Goal: Use online tool/utility: Utilize a website feature to perform a specific function

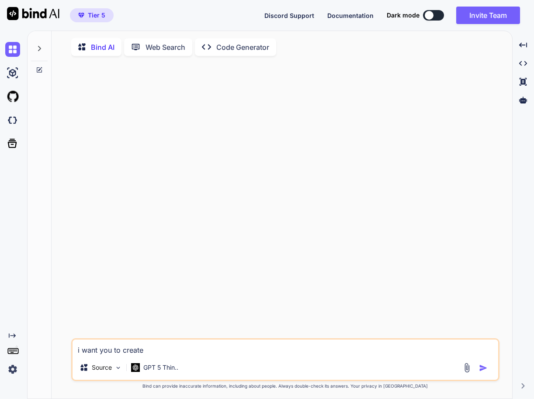
click at [192, 350] on textarea "i want you to create" at bounding box center [286, 347] width 426 height 16
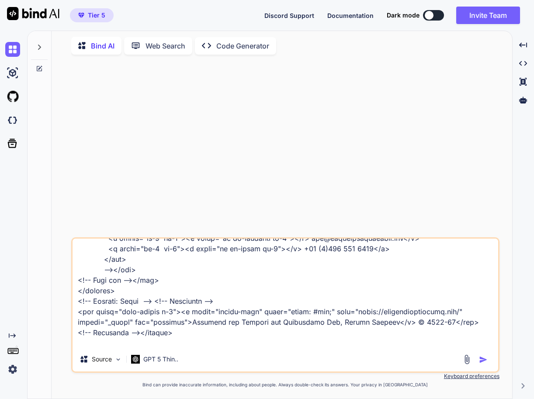
scroll to position [934, 0]
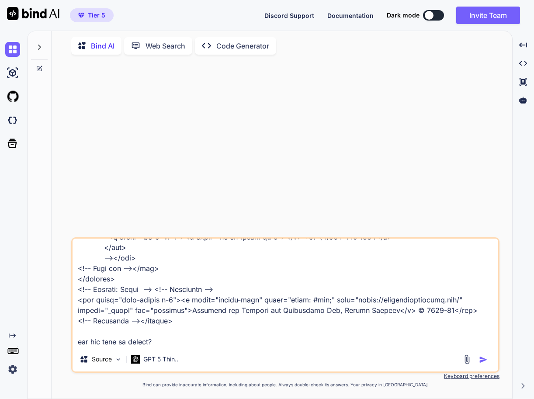
type textarea "<loremi dolor="sita-conse adip-elitse"><!-- Doeiusm: Tempor incid --> <utlabor …"
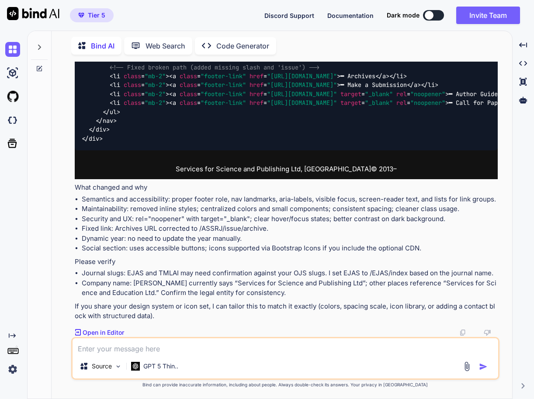
scroll to position [921, 0]
click at [102, 331] on p "Open in Editor" at bounding box center [104, 332] width 42 height 9
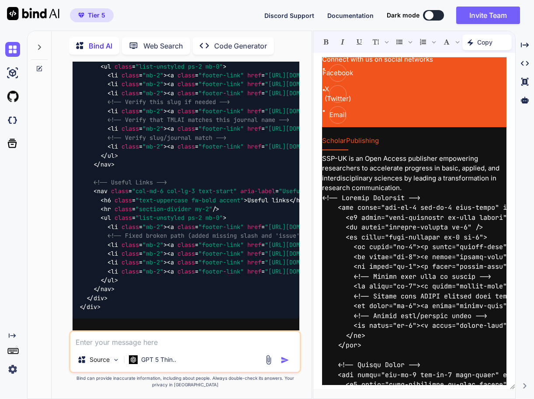
scroll to position [0, 0]
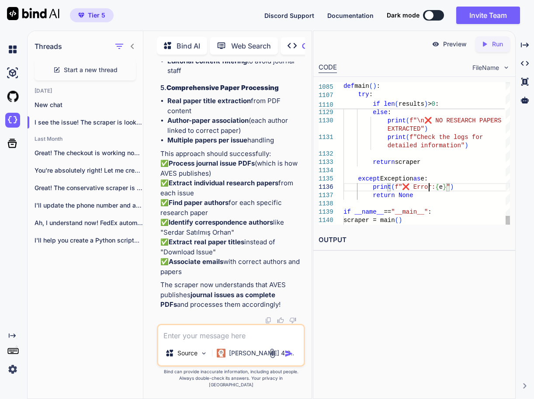
type textarea "import requests from bs4 import BeautifulSoup import pandas as pd import time i…"
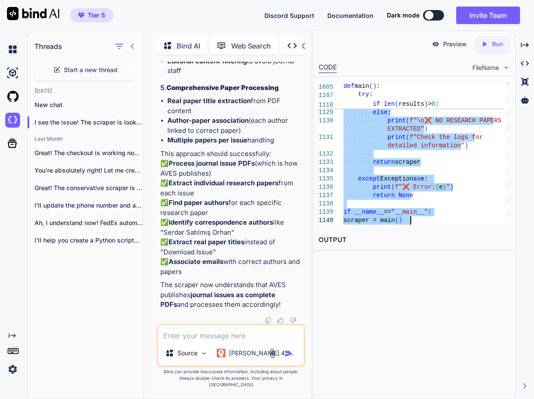
scroll to position [227648, 0]
click at [267, 339] on textarea at bounding box center [230, 333] width 145 height 16
paste textarea "File "c:\Users\taqim\OneDrive\Desktop\AVES\import requests.py", line 201 return…"
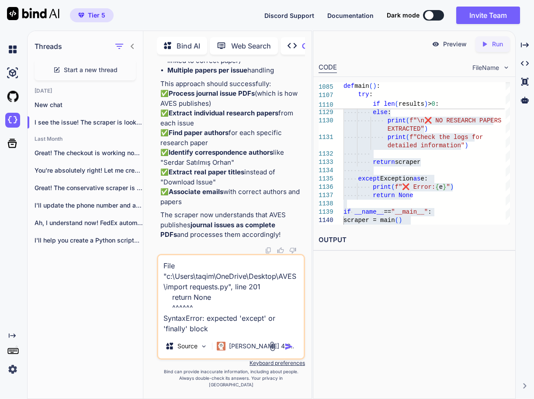
type textarea "File "c:\Users\taqim\OneDrive\Desktop\AVES\import requests.py", line 201 return…"
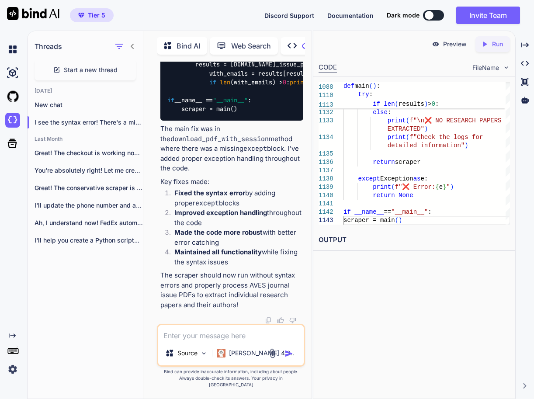
scroll to position [238509, 0]
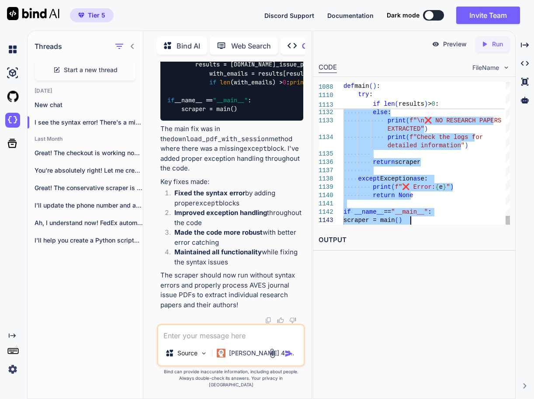
type textarea "import requests from bs4 import BeautifulSoup import pandas as pd import time i…"
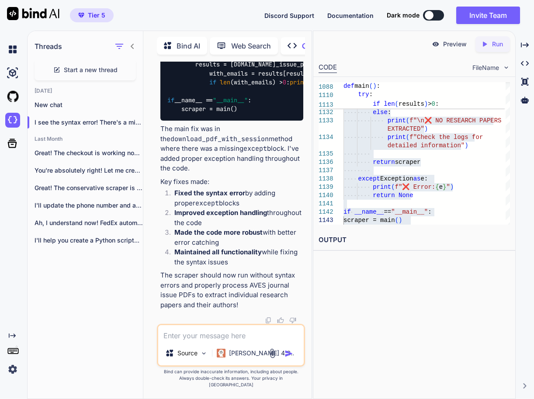
click at [223, 349] on div "Source Claude 4 S.." at bounding box center [231, 345] width 148 height 43
click at [223, 340] on textarea at bounding box center [230, 333] width 145 height 16
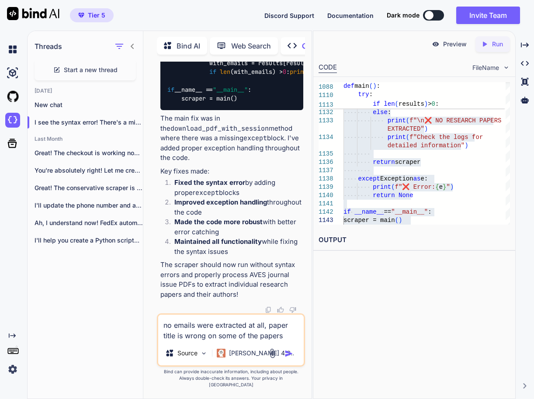
type textarea "no emails were extracted at all, paper title is wrong on some of the papers"
drag, startPoint x: 451, startPoint y: 106, endPoint x: 289, endPoint y: 358, distance: 300.3
click at [289, 358] on img "button" at bounding box center [288, 353] width 9 height 9
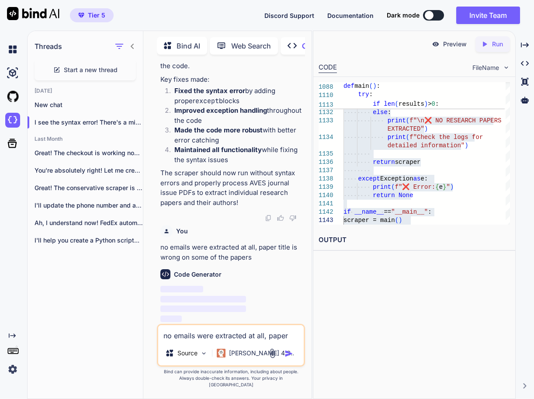
scroll to position [238611, 0]
click at [405, 332] on div "Preview Created with Pixso. Run CODE FileName 1131 1132 1133 1134 1135 1136 113…" at bounding box center [414, 215] width 203 height 368
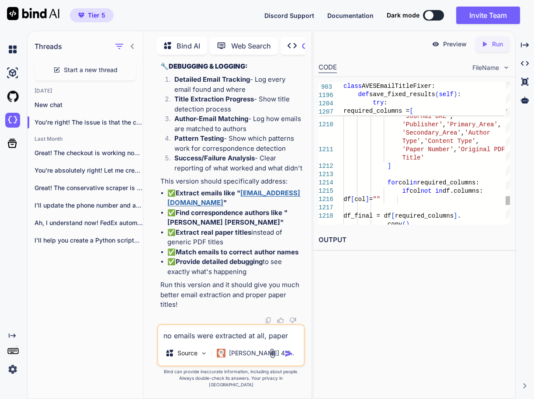
scroll to position [0, 0]
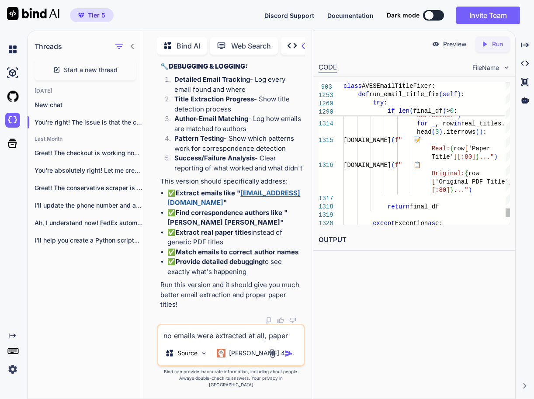
type textarea "import requests from bs4 import BeautifulSoup import pandas as pd import time i…"
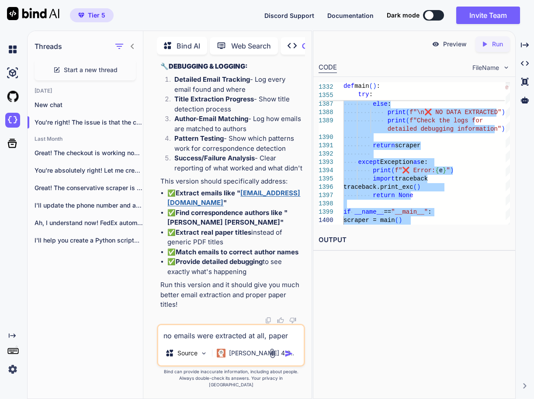
click at [416, 356] on div "Preview Created with Pixso. Run CODE FileName 1386 1387 1388 1389 1390 1391 139…" at bounding box center [414, 215] width 203 height 368
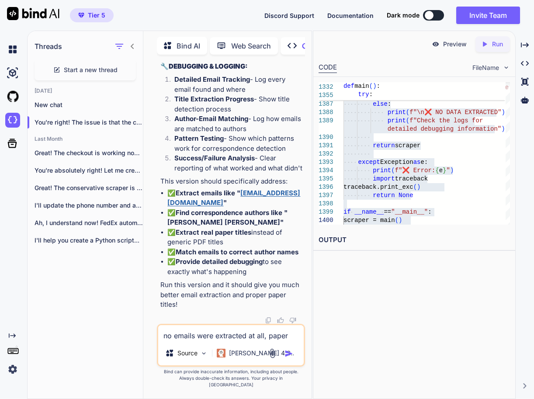
scroll to position [251699, 0]
click at [209, 341] on textarea "no emails were extracted at all, paper title is wrong on some of the papers" at bounding box center [230, 333] width 145 height 16
click at [214, 341] on textarea at bounding box center [230, 333] width 145 height 16
type textarea "still wrong,"
